Goal: Feedback & Contribution: Submit feedback/report problem

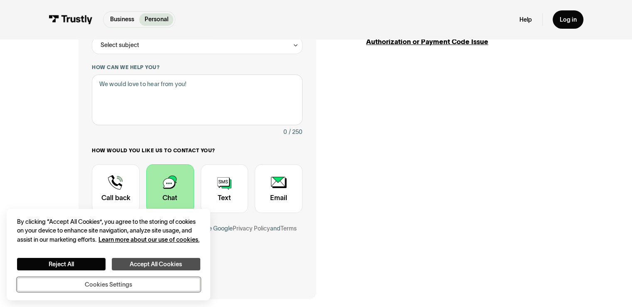
drag, startPoint x: 138, startPoint y: 286, endPoint x: 184, endPoint y: 264, distance: 51.3
click at [184, 264] on div "Reject All Accept All Cookies Cookies Settings" at bounding box center [108, 275] width 183 height 34
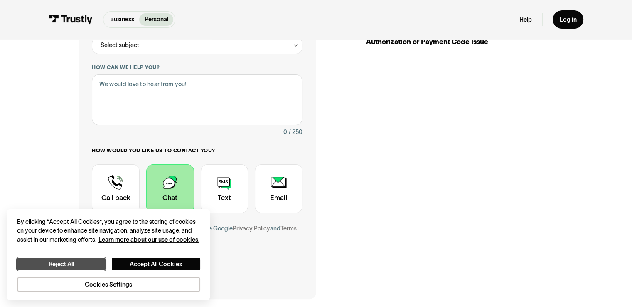
click at [79, 262] on button "Reject All" at bounding box center [61, 264] width 89 height 13
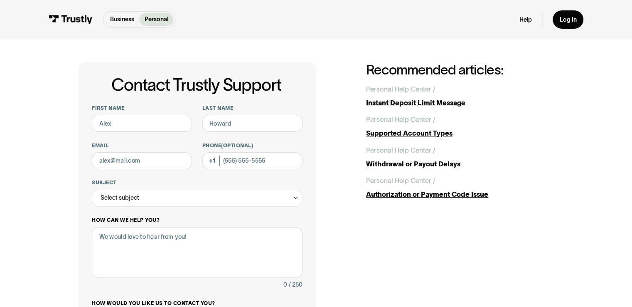
scroll to position [7, 0]
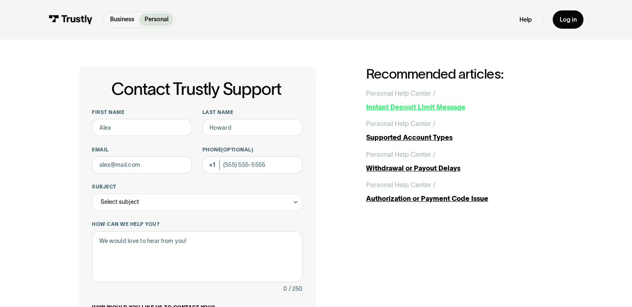
click at [421, 103] on div "Instant Deposit Limit Message" at bounding box center [459, 107] width 187 height 10
click at [147, 138] on div "First name Last name Email Phone (Optional) Subject Select subject Trustly Repo…" at bounding box center [197, 260] width 210 height 302
click at [138, 133] on input "First name" at bounding box center [142, 127] width 100 height 17
click at [133, 132] on input "First name" at bounding box center [142, 127] width 100 height 17
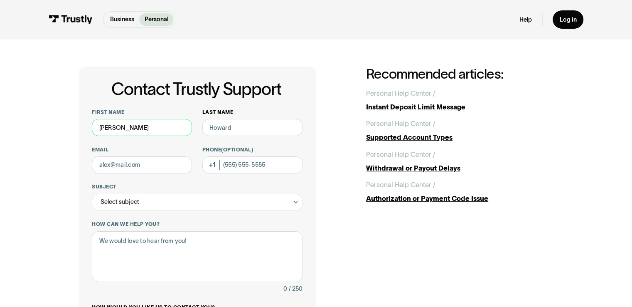
type input "[PERSON_NAME]"
click at [222, 122] on input "Last name" at bounding box center [252, 127] width 100 height 17
type input "[PERSON_NAME]"
click at [163, 165] on input "Email" at bounding box center [142, 164] width 100 height 17
type input "e"
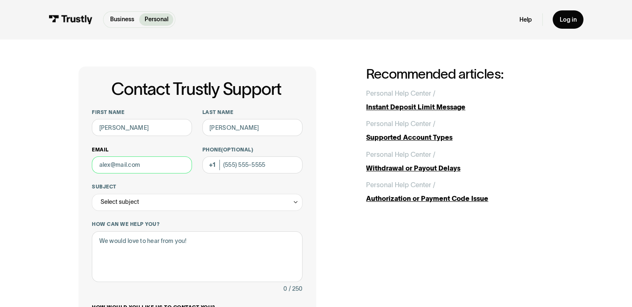
click at [163, 166] on input "Email" at bounding box center [142, 164] width 100 height 17
type input "[EMAIL_ADDRESS][DOMAIN_NAME]"
click at [139, 206] on div "Select subject" at bounding box center [197, 202] width 210 height 17
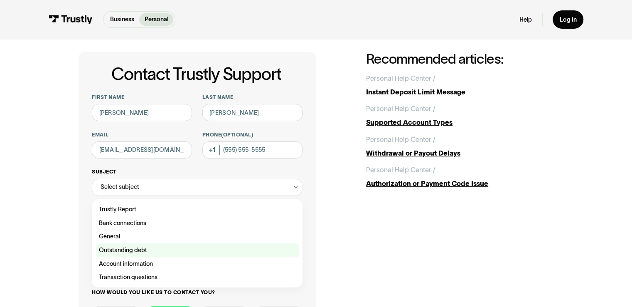
scroll to position [22, 0]
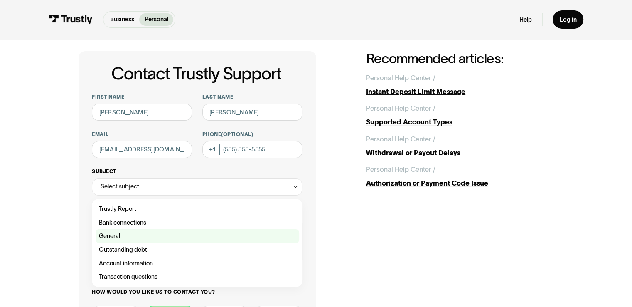
click at [131, 236] on div "Contact Trustly Support" at bounding box center [198, 236] width 204 height 14
type input "*******"
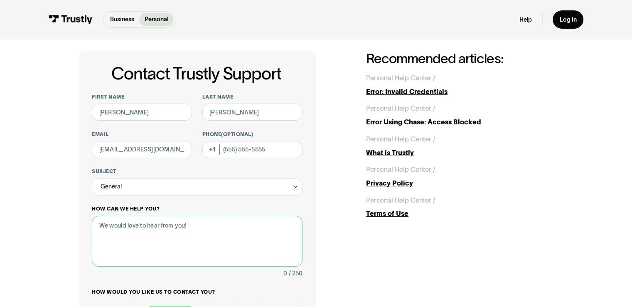
click at [140, 232] on textarea "How can we help you?" at bounding box center [197, 241] width 210 height 51
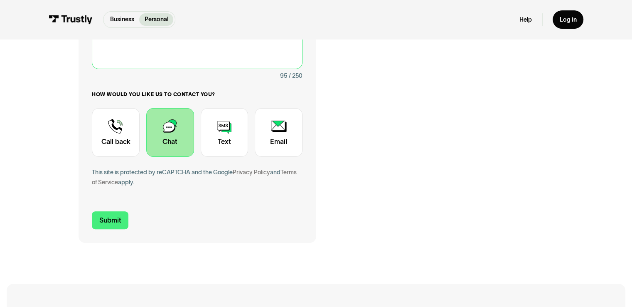
scroll to position [219, 0]
type textarea "Why are my deposits not working at all, I tried to deposit 250 on prohetx and i…"
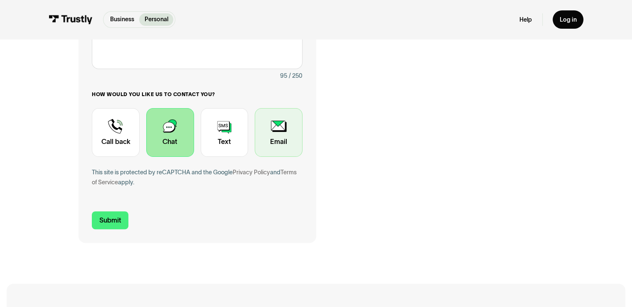
click at [259, 134] on div "Contact Trustly Support" at bounding box center [279, 132] width 48 height 49
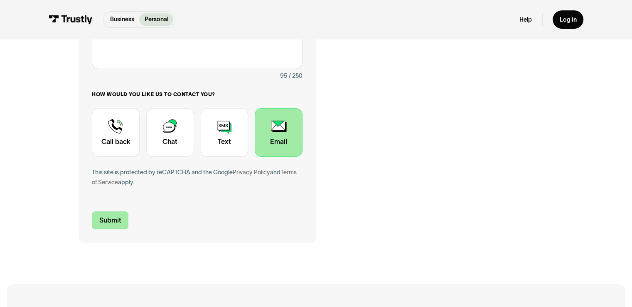
click at [115, 221] on input "Submit" at bounding box center [110, 220] width 37 height 18
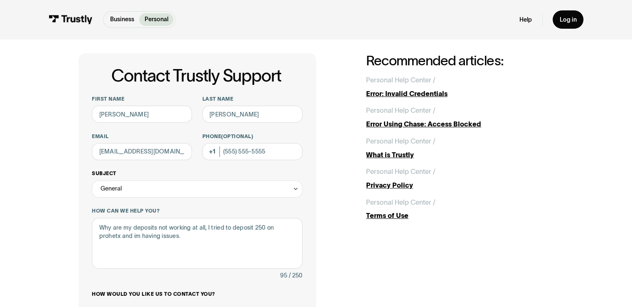
scroll to position [21, 0]
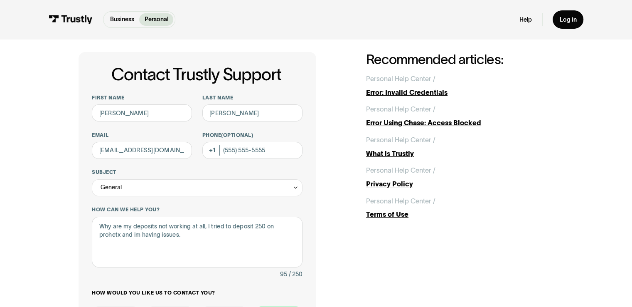
click at [151, 162] on div "First name [PERSON_NAME] Last name [PERSON_NAME] [EMAIL_ADDRESS][DOMAIN_NAME] P…" at bounding box center [197, 245] width 210 height 302
click at [149, 157] on input "[EMAIL_ADDRESS][DOMAIN_NAME]" at bounding box center [142, 150] width 100 height 17
click at [149, 167] on div "First name [PERSON_NAME] Last name [PERSON_NAME] [EMAIL_ADDRESS][DOMAIN_NAME] P…" at bounding box center [197, 245] width 210 height 302
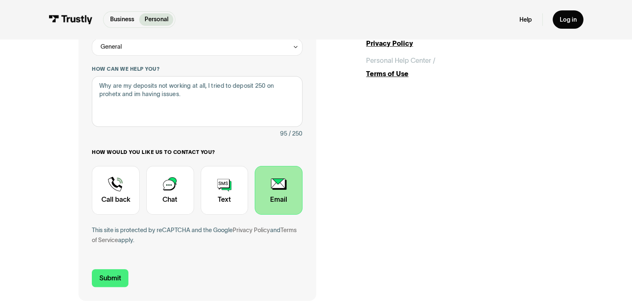
scroll to position [163, 0]
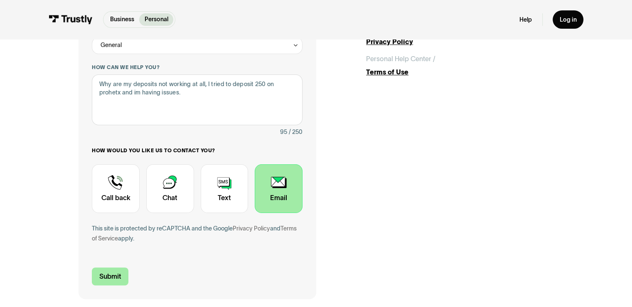
click at [111, 280] on input "Submit" at bounding box center [110, 276] width 37 height 18
click at [107, 276] on input "Submit" at bounding box center [110, 276] width 37 height 18
click at [100, 277] on input "Submit" at bounding box center [110, 276] width 37 height 18
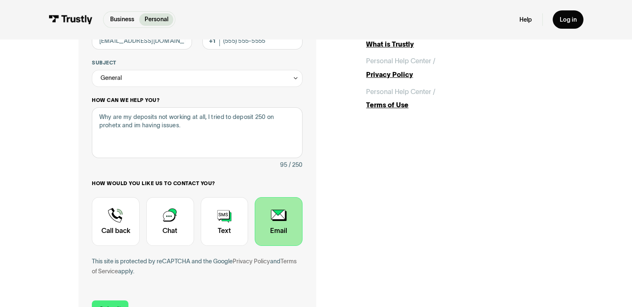
scroll to position [101, 0]
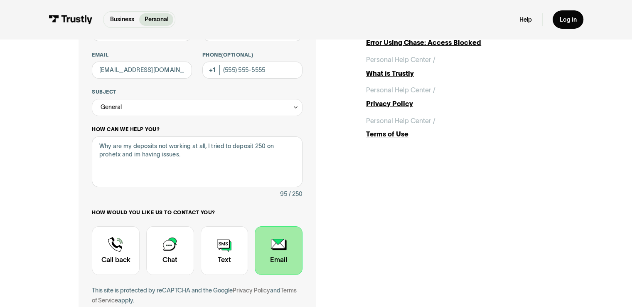
click at [206, 107] on div "General" at bounding box center [197, 107] width 210 height 17
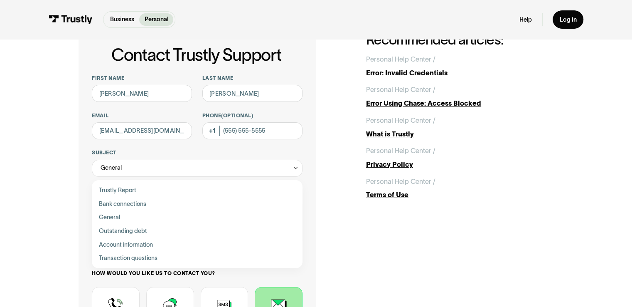
scroll to position [33, 0]
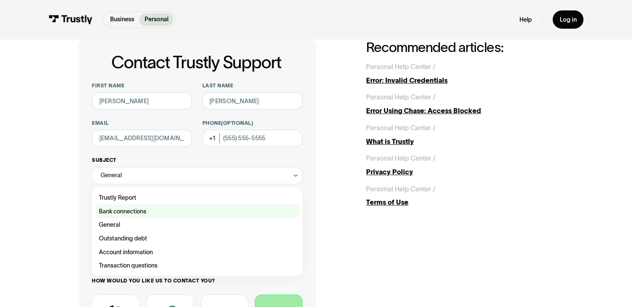
click at [171, 209] on div "Contact Trustly Support" at bounding box center [198, 212] width 204 height 14
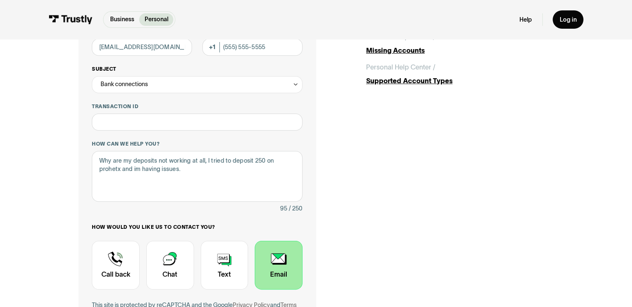
scroll to position [126, 0]
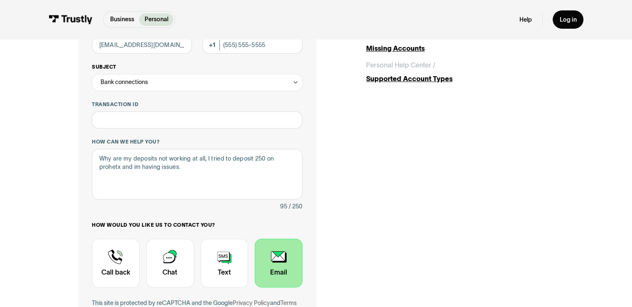
click at [138, 91] on div "Bank connections" at bounding box center [197, 82] width 210 height 17
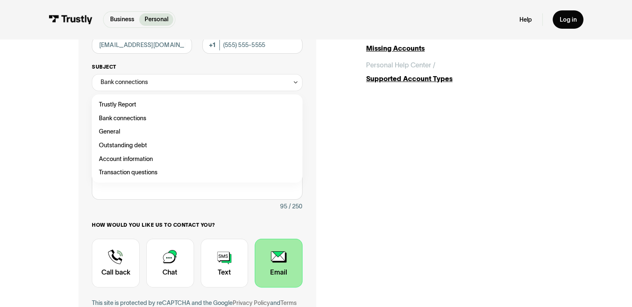
click at [135, 87] on div "Bank connections" at bounding box center [124, 82] width 47 height 10
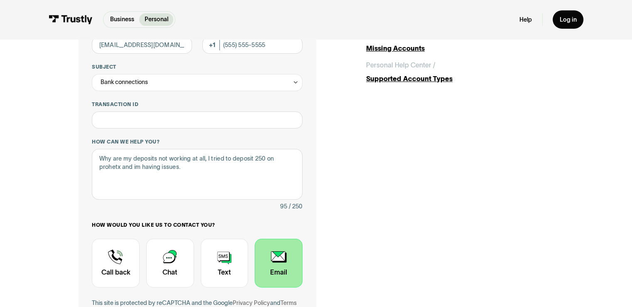
click at [141, 134] on div "**********" at bounding box center [197, 158] width 210 height 339
click at [136, 123] on input "Transaction ID" at bounding box center [197, 119] width 210 height 17
click at [133, 90] on div "Bank connections" at bounding box center [197, 82] width 210 height 17
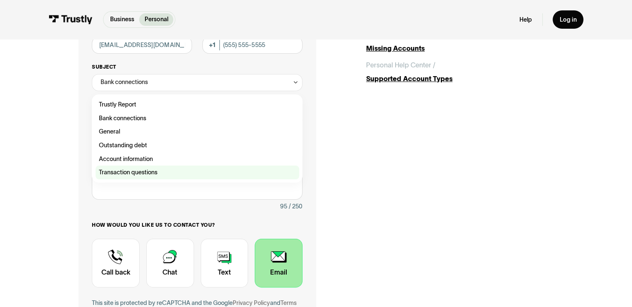
click at [128, 177] on div "Contact Trustly Support" at bounding box center [198, 172] width 204 height 14
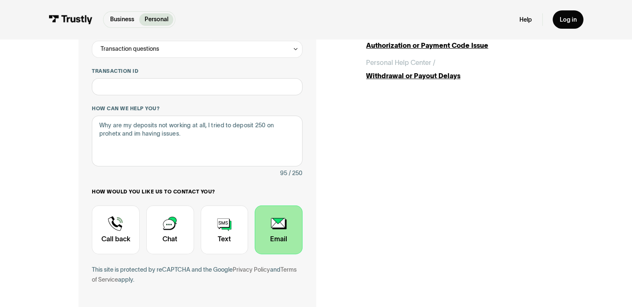
scroll to position [206, 0]
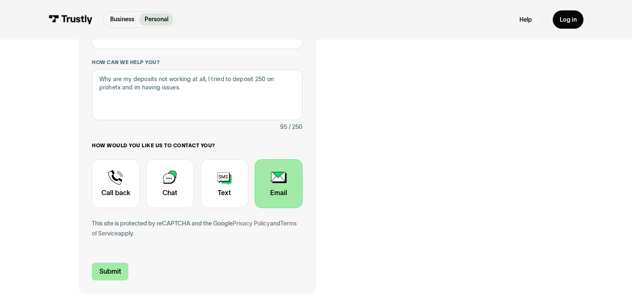
click at [108, 271] on input "Submit" at bounding box center [110, 271] width 37 height 18
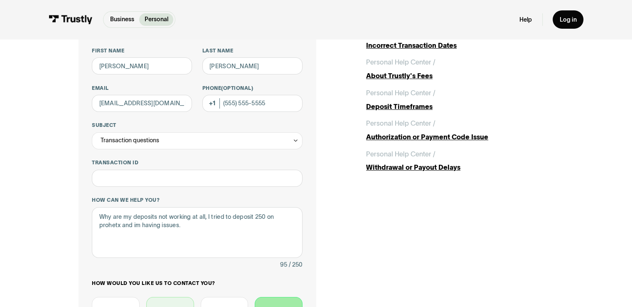
scroll to position [41, 0]
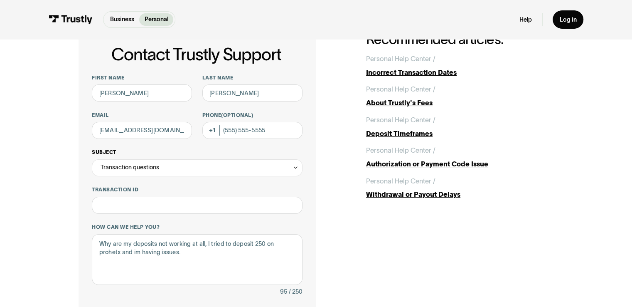
click at [128, 172] on div "Transaction questions" at bounding box center [130, 167] width 59 height 10
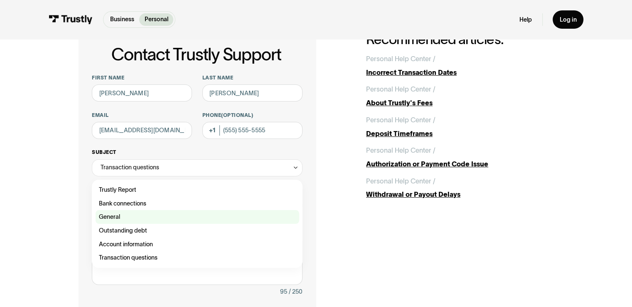
click at [113, 217] on div "Contact Trustly Support" at bounding box center [198, 217] width 204 height 14
type input "*******"
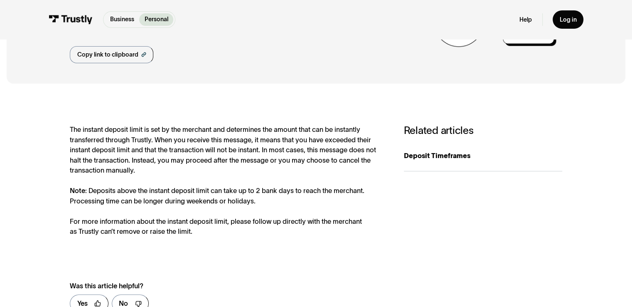
scroll to position [94, 0]
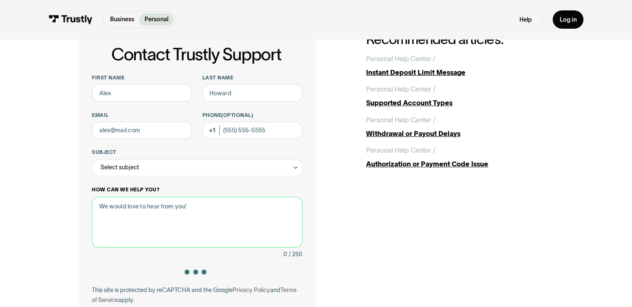
click at [177, 218] on textarea "How can we help you?" at bounding box center [197, 222] width 210 height 51
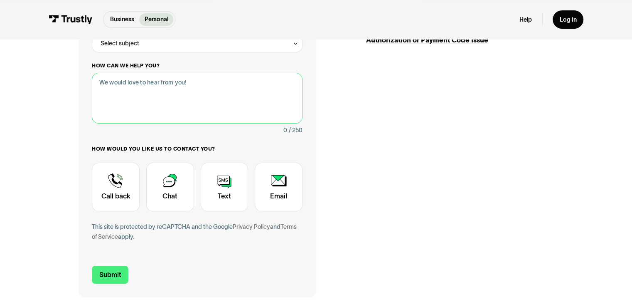
scroll to position [165, 0]
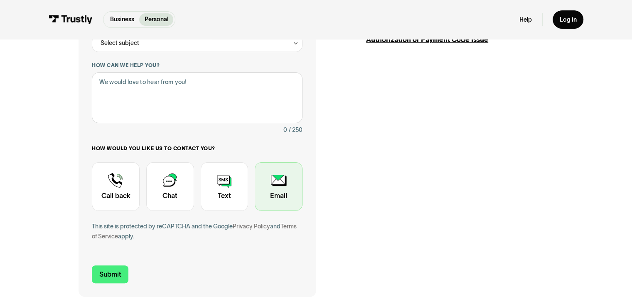
click at [261, 202] on div "Contact Trustly Support" at bounding box center [279, 186] width 48 height 49
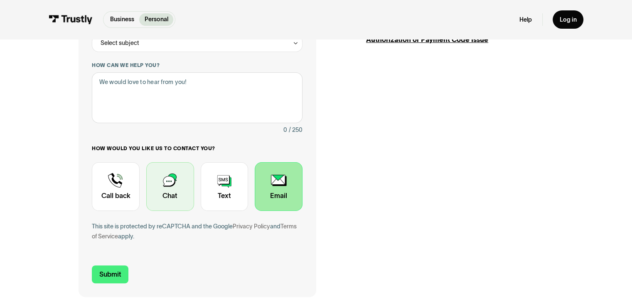
click at [168, 195] on div "Contact Trustly Support" at bounding box center [170, 186] width 48 height 49
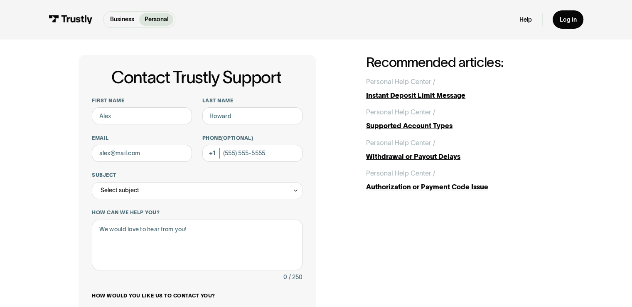
scroll to position [13, 0]
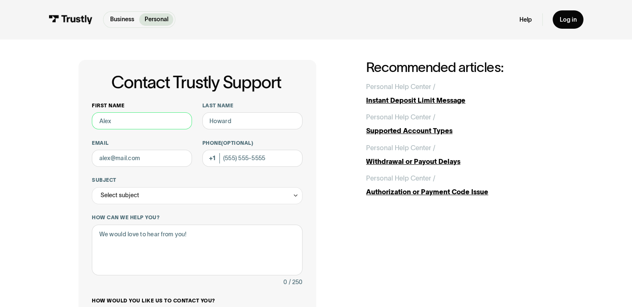
click at [158, 121] on input "First name" at bounding box center [142, 120] width 100 height 17
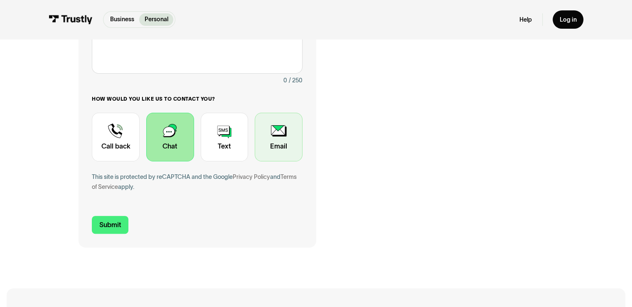
scroll to position [0, 0]
